Goal: Task Accomplishment & Management: Manage account settings

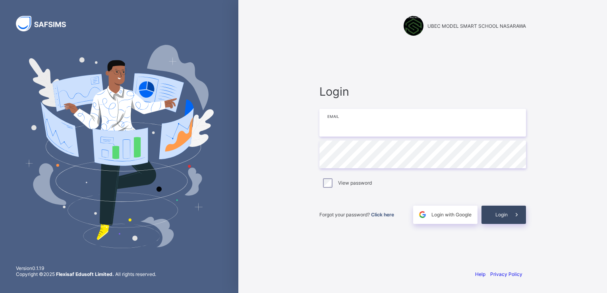
type input "**********"
click at [508, 214] on span at bounding box center [516, 215] width 18 height 18
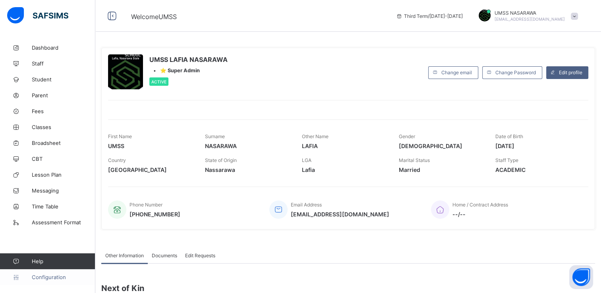
click at [45, 274] on span "Configuration" at bounding box center [63, 277] width 63 height 6
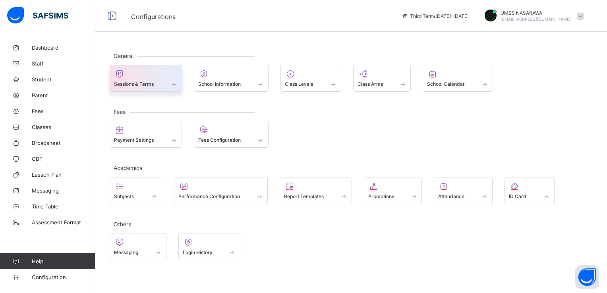
click at [149, 82] on span "Sessions & Terms" at bounding box center [134, 84] width 40 height 6
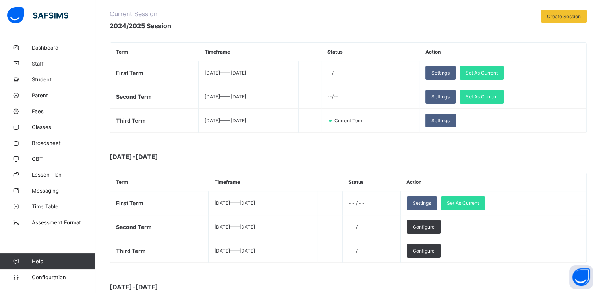
scroll to position [127, 0]
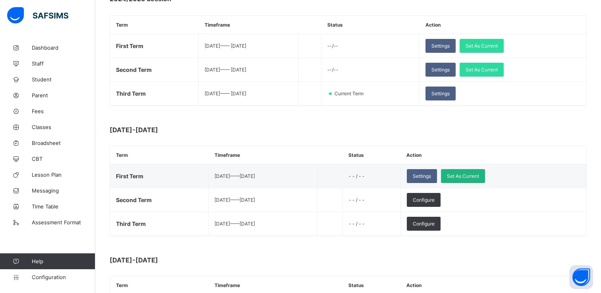
click at [479, 169] on div "Set As Current" at bounding box center [463, 176] width 44 height 14
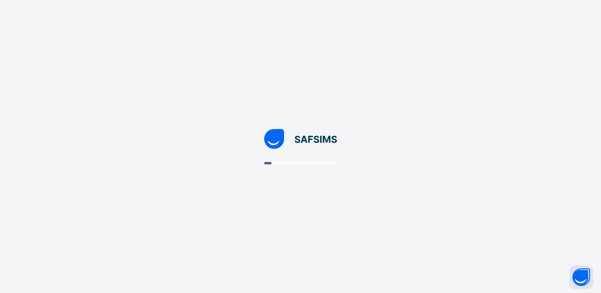
scroll to position [0, 0]
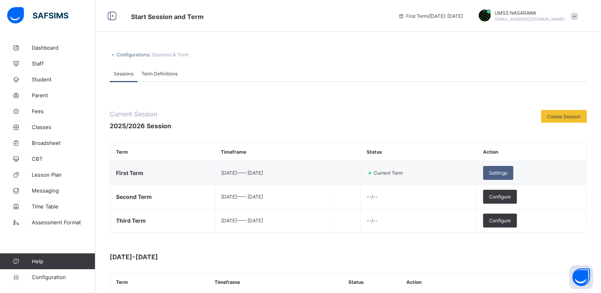
click at [449, 172] on td "Current Term" at bounding box center [418, 173] width 116 height 24
click at [507, 170] on span "Settings" at bounding box center [498, 173] width 18 height 6
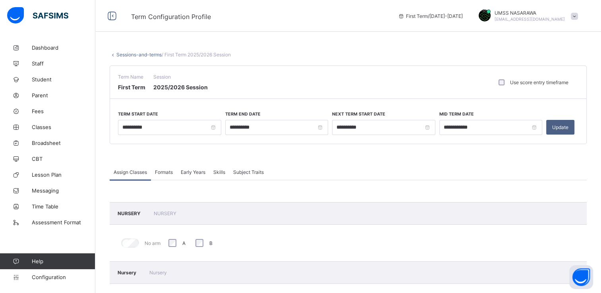
click at [371, 175] on div "Assign Classes Formats Early Years Skills Subject Traits" at bounding box center [348, 172] width 477 height 16
click at [133, 54] on link "Sessions-and-terms" at bounding box center [138, 55] width 45 height 6
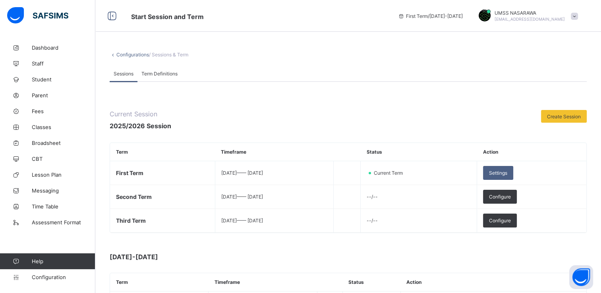
click at [157, 72] on span "Term Definitions" at bounding box center [159, 74] width 36 height 6
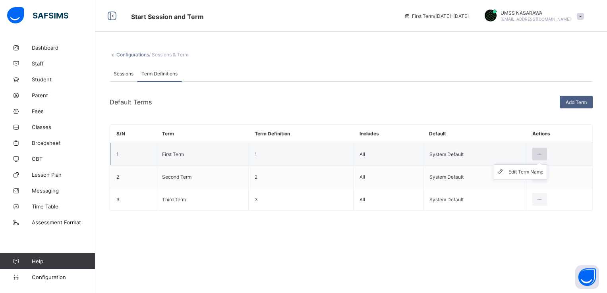
click at [541, 156] on icon at bounding box center [539, 154] width 7 height 6
click at [532, 169] on div "Edit Term Name" at bounding box center [525, 172] width 35 height 8
type input "**********"
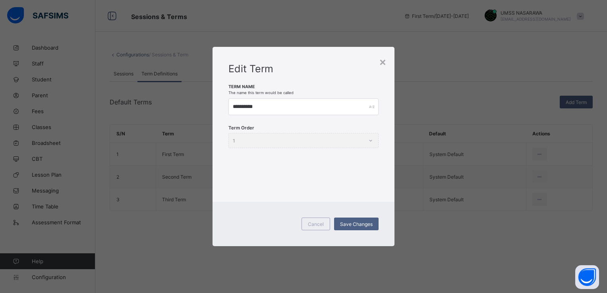
click at [520, 170] on div "**********" at bounding box center [303, 146] width 607 height 293
click at [371, 141] on div "Term Order 1" at bounding box center [303, 140] width 150 height 15
click at [383, 64] on div "×" at bounding box center [383, 61] width 8 height 13
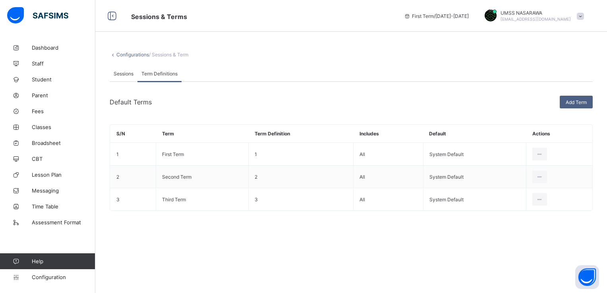
click at [123, 72] on span "Sessions" at bounding box center [124, 74] width 20 height 6
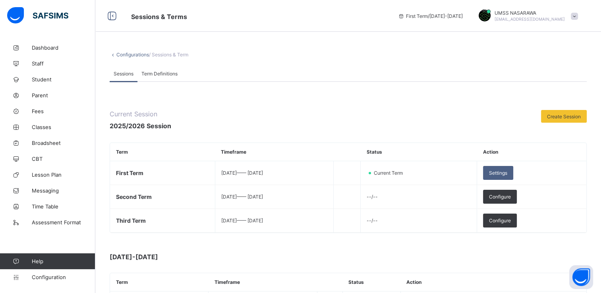
click at [147, 14] on span "Sessions & Terms" at bounding box center [159, 17] width 56 height 8
click at [173, 57] on span "/ Sessions & Term" at bounding box center [168, 55] width 39 height 6
click at [169, 55] on span "/ Sessions & Term" at bounding box center [168, 55] width 39 height 6
click at [156, 58] on div "Configurations / Sessions & Term Sessions Term Definitions Sessions Term Defini…" at bounding box center [347, 282] width 505 height 485
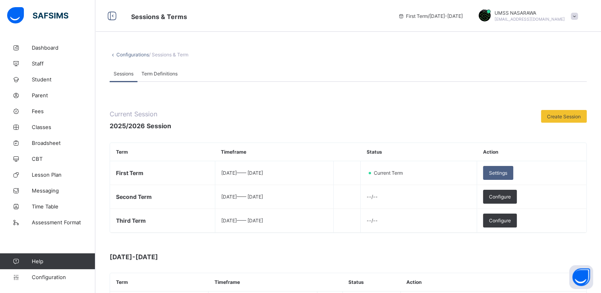
click at [167, 56] on span "/ Sessions & Term" at bounding box center [168, 55] width 39 height 6
click at [137, 56] on link "Configurations" at bounding box center [132, 55] width 33 height 6
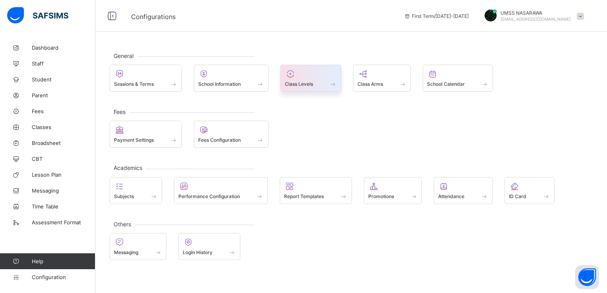
click at [322, 85] on div "Class Levels" at bounding box center [311, 84] width 52 height 7
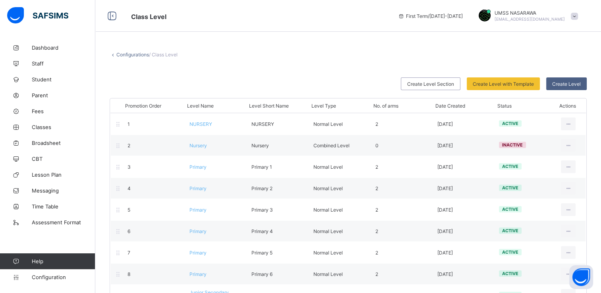
click at [163, 56] on span "/ Class Level" at bounding box center [163, 55] width 29 height 6
click at [123, 55] on link "Configurations" at bounding box center [132, 55] width 33 height 6
